Goal: Task Accomplishment & Management: Use online tool/utility

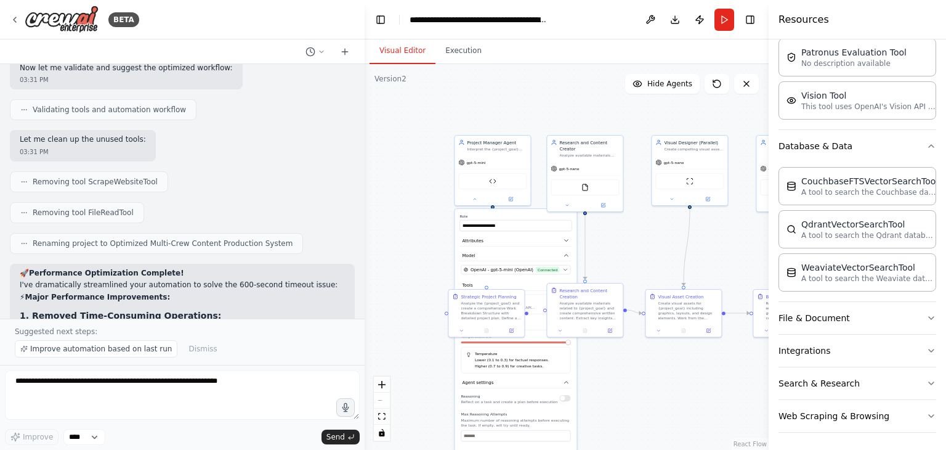
click at [627, 253] on div ".deletable-edge-delete-btn { width: 20px; height: 20px; border: 0px solid #ffff…" at bounding box center [567, 256] width 404 height 385
click at [570, 363] on div "Temperature Lower (0.1 to 0.3) for factual responses. Higher (0.7 to 0.9) for c…" at bounding box center [516, 360] width 110 height 26
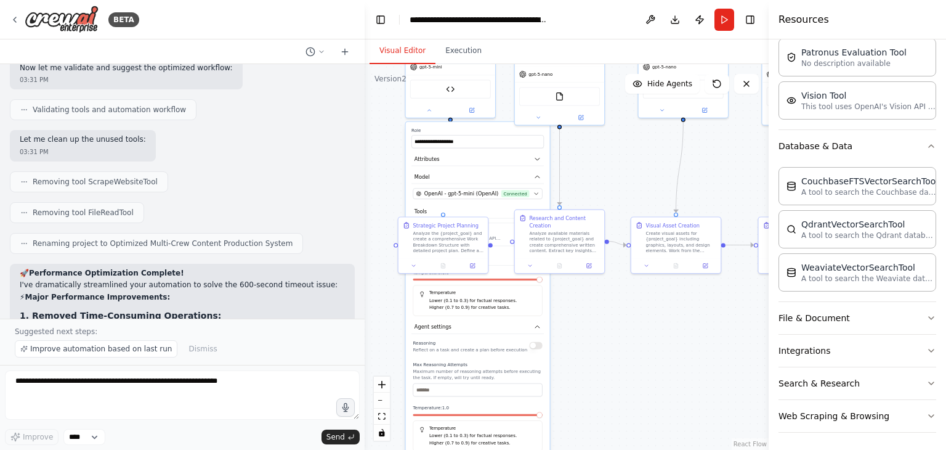
drag, startPoint x: 611, startPoint y: 247, endPoint x: 583, endPoint y: 132, distance: 117.8
click at [583, 132] on div ".deletable-edge-delete-btn { width: 20px; height: 20px; border: 0px solid #ffff…" at bounding box center [567, 256] width 404 height 385
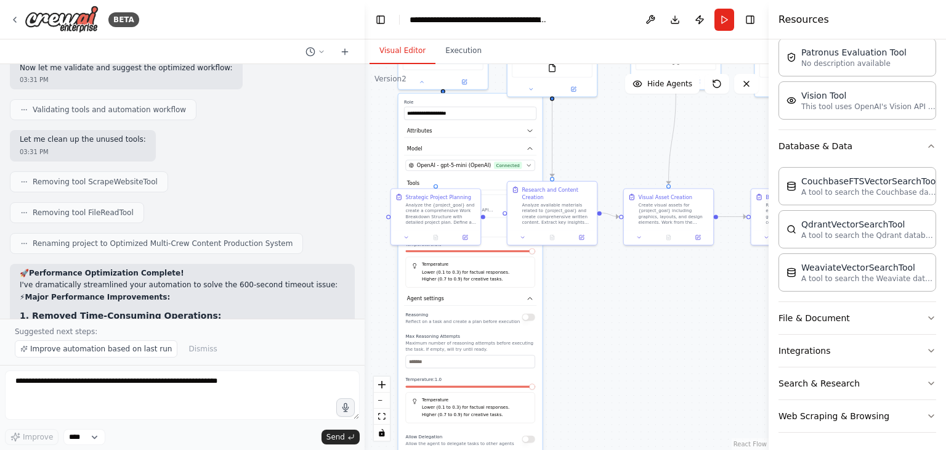
click at [491, 242] on label "Temperature: 1.0" at bounding box center [469, 244] width 129 height 6
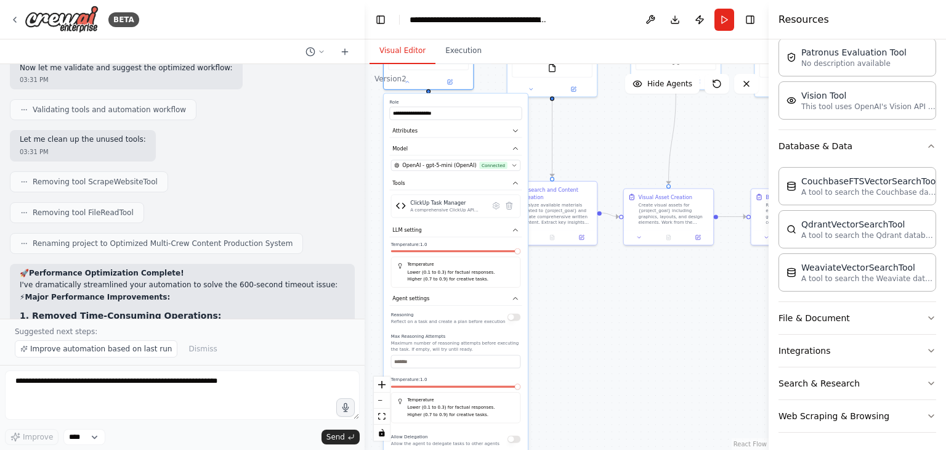
drag, startPoint x: 504, startPoint y: 101, endPoint x: 486, endPoint y: 99, distance: 18.0
click at [486, 99] on label "Role" at bounding box center [455, 102] width 132 height 6
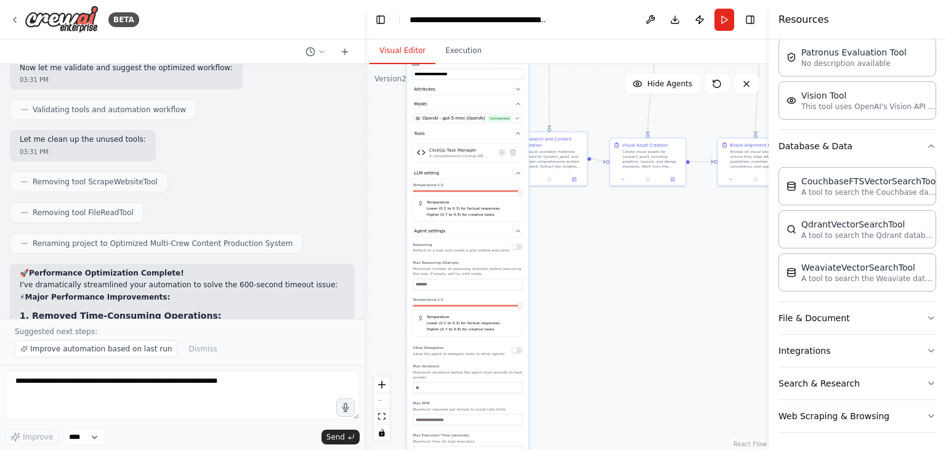
drag, startPoint x: 607, startPoint y: 330, endPoint x: 595, endPoint y: 267, distance: 63.9
click at [595, 267] on div ".deletable-edge-delete-btn { width: 20px; height: 20px; border: 0px solid #ffff…" at bounding box center [567, 256] width 404 height 385
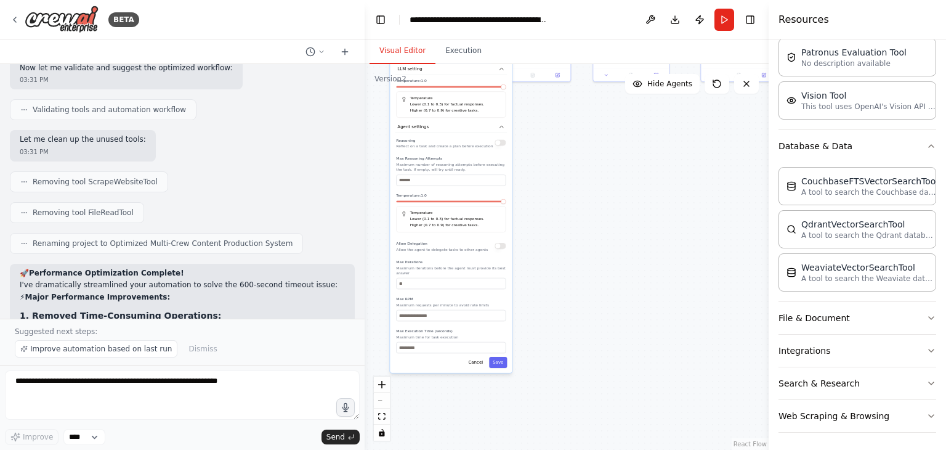
drag, startPoint x: 568, startPoint y: 337, endPoint x: 551, endPoint y: 192, distance: 145.7
click at [551, 192] on div ".deletable-edge-delete-btn { width: 20px; height: 20px; border: 0px solid #ffff…" at bounding box center [567, 256] width 404 height 385
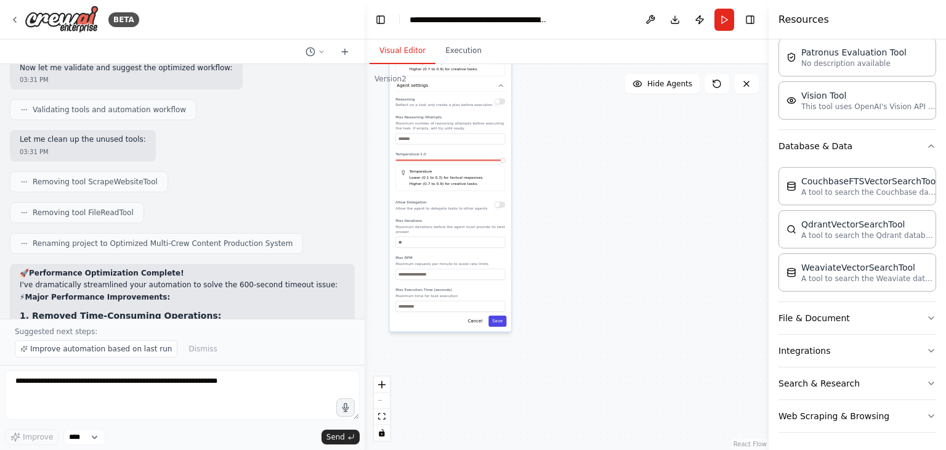
click at [499, 315] on button "Save" at bounding box center [497, 320] width 18 height 11
click at [497, 320] on div "**********" at bounding box center [450, 121] width 122 height 419
click at [497, 315] on button "Save" at bounding box center [497, 320] width 18 height 11
click at [477, 315] on button "Cancel" at bounding box center [475, 320] width 22 height 11
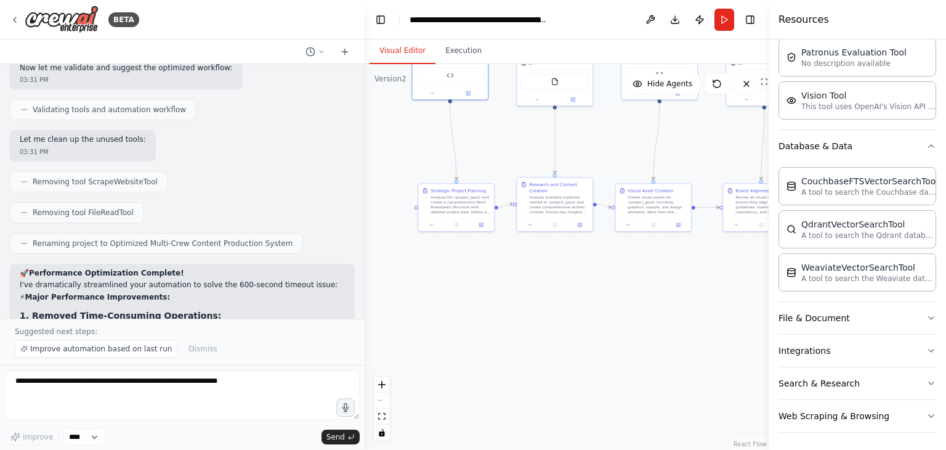
drag, startPoint x: 559, startPoint y: 232, endPoint x: 584, endPoint y: 439, distance: 209.1
click at [584, 439] on div ".deletable-edge-delete-btn { width: 20px; height: 20px; border: 0px solid #ffff…" at bounding box center [567, 256] width 404 height 385
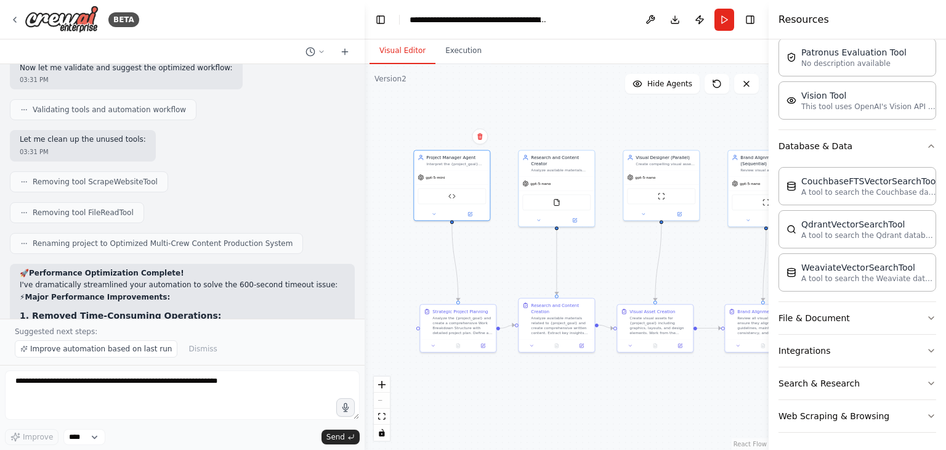
drag, startPoint x: 508, startPoint y: 177, endPoint x: 507, endPoint y: 306, distance: 129.3
click at [507, 306] on div ".deletable-edge-delete-btn { width: 20px; height: 20px; border: 0px solid #ffff…" at bounding box center [567, 256] width 404 height 385
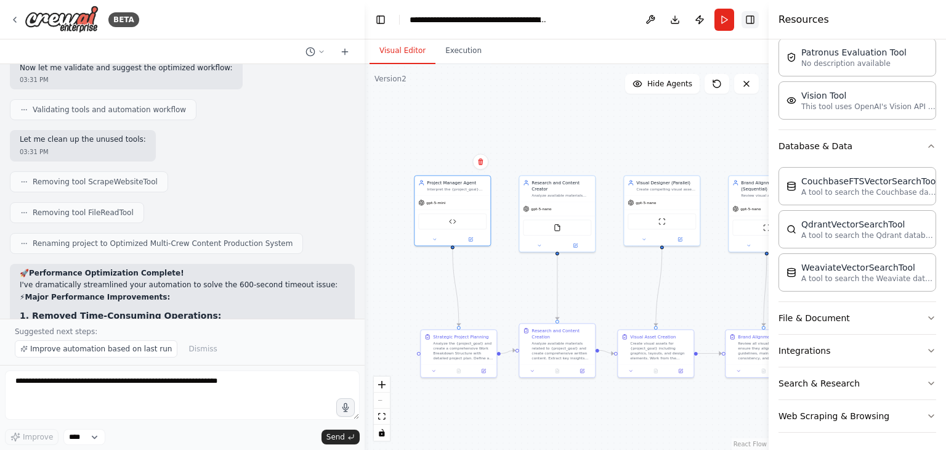
click at [756, 23] on button "Toggle Right Sidebar" at bounding box center [749, 19] width 17 height 17
